Goal: Find specific page/section: Find specific page/section

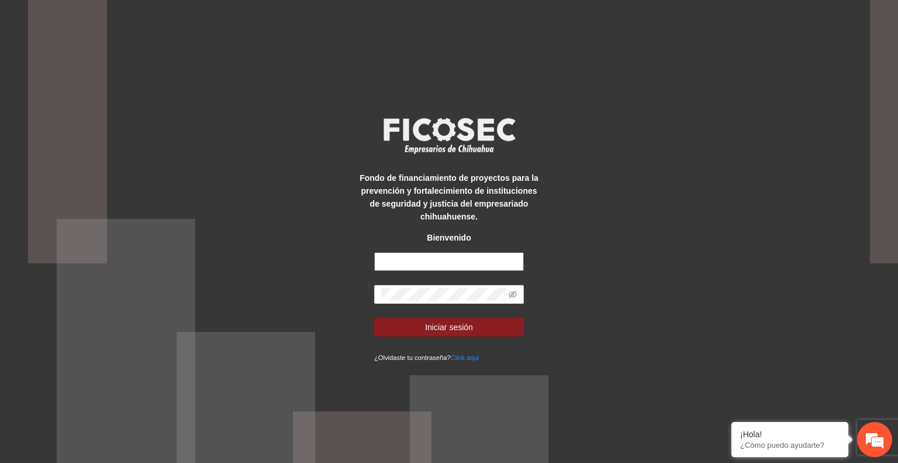
type input "**********"
click at [473, 326] on button "Iniciar sesión" at bounding box center [449, 327] width 150 height 19
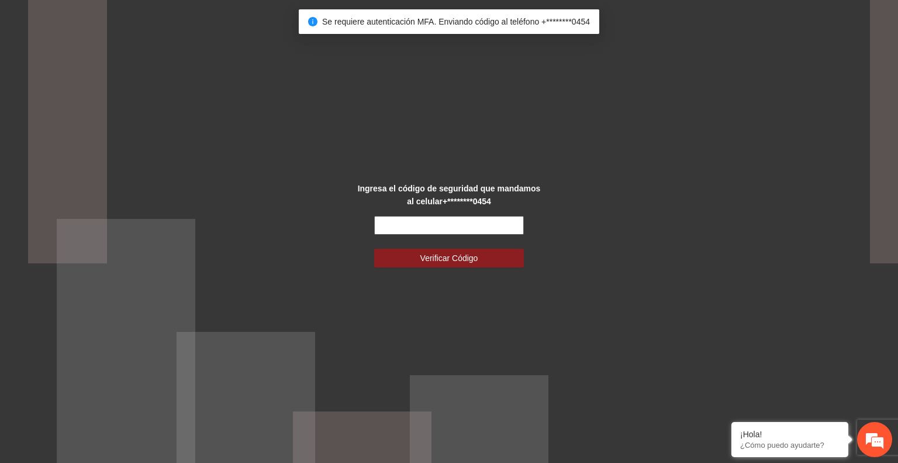
click at [423, 231] on input "text" at bounding box center [449, 225] width 150 height 19
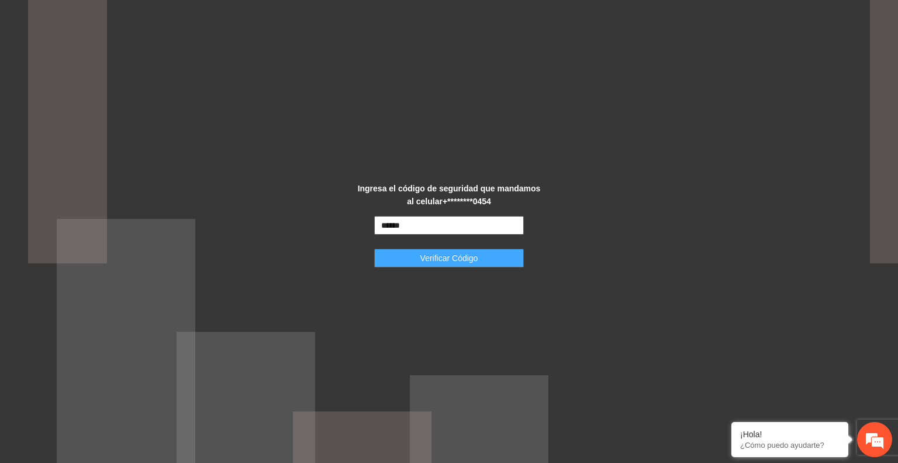
type input "******"
click at [419, 265] on button "Verificar Código" at bounding box center [449, 258] width 150 height 19
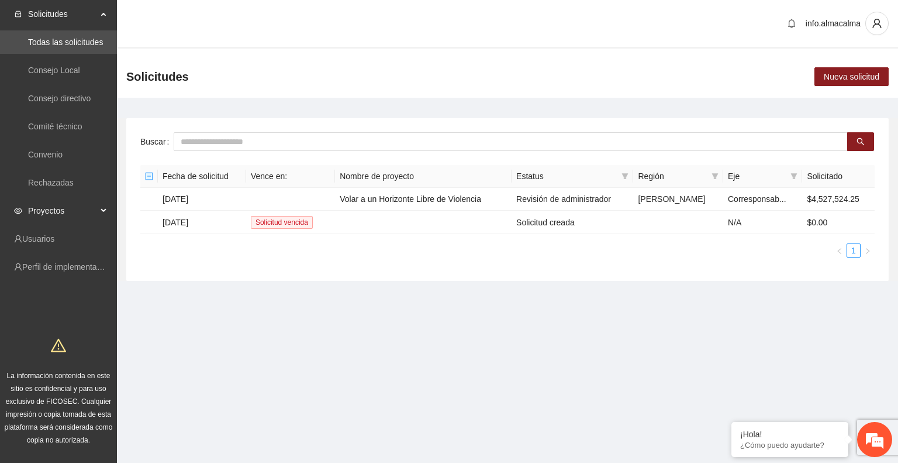
click at [68, 208] on span "Proyectos" at bounding box center [62, 210] width 69 height 23
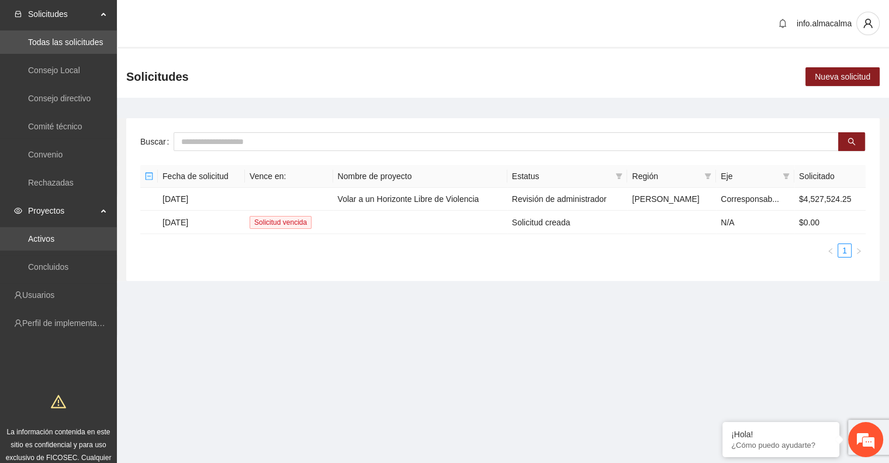
click at [50, 235] on link "Activos" at bounding box center [41, 238] width 26 height 9
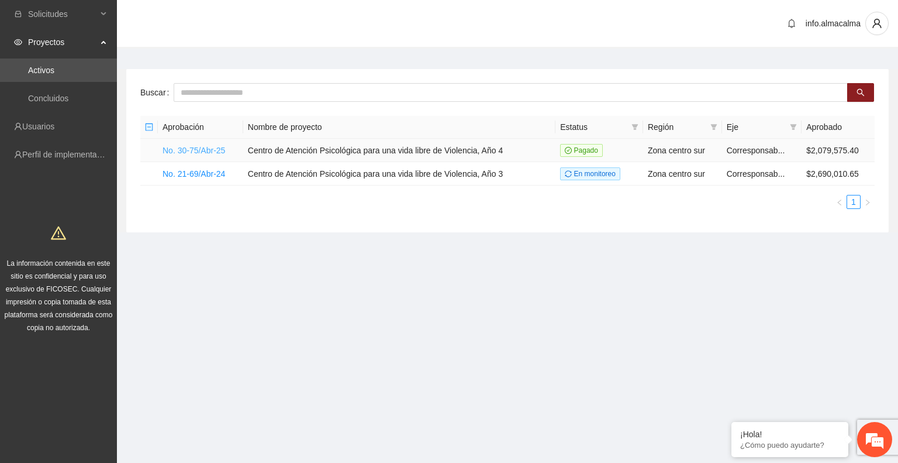
click at [213, 148] on link "No. 30-75/Abr-25" at bounding box center [194, 150] width 63 height 9
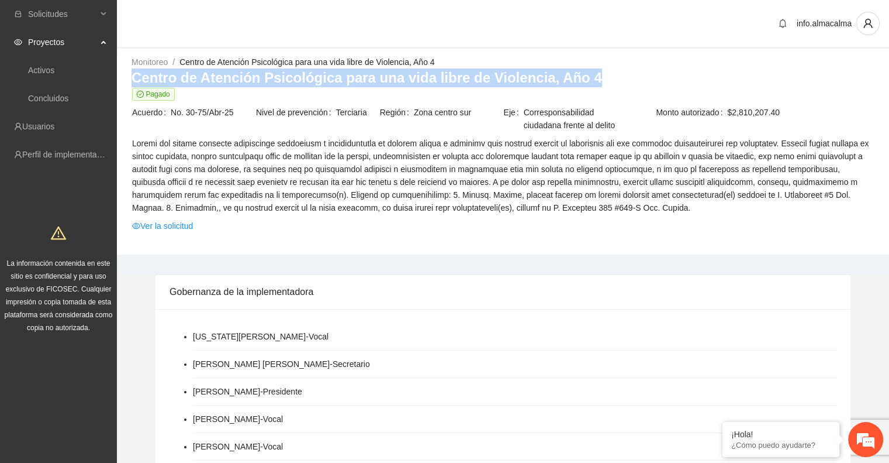
drag, startPoint x: 578, startPoint y: 80, endPoint x: 133, endPoint y: 80, distance: 445.0
click at [133, 80] on h3 "Centro de Atención Psicológica para una vida libre de Violencia, Año 4" at bounding box center [503, 77] width 743 height 19
copy h3 "Centro de Atención Psicológica para una vida libre de Violencia, Año 4"
